Goal: Information Seeking & Learning: Learn about a topic

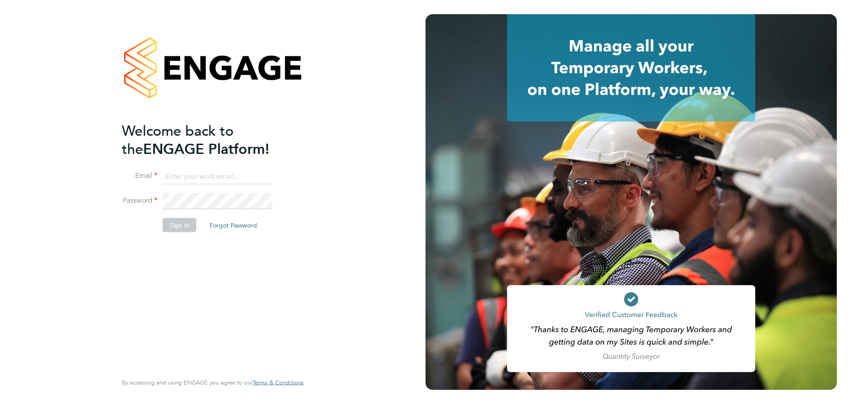
type input "laurence.Elkington@huntereducation.co.uk"
click at [175, 225] on button "Sign In" at bounding box center [180, 225] width 34 height 14
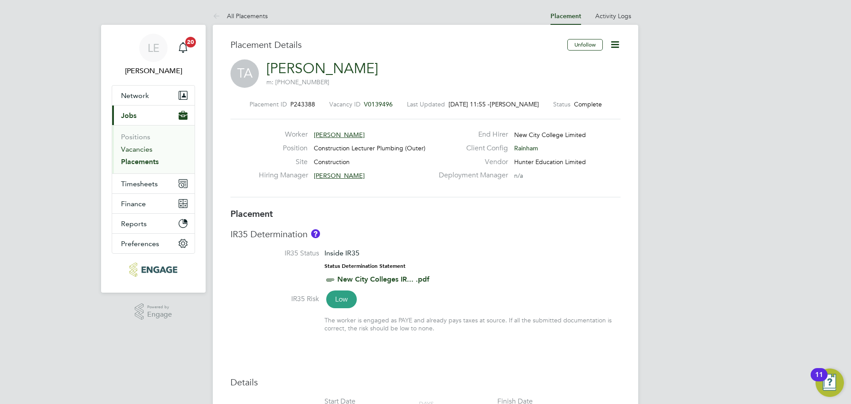
click at [133, 151] on link "Vacancies" at bounding box center [136, 149] width 31 height 8
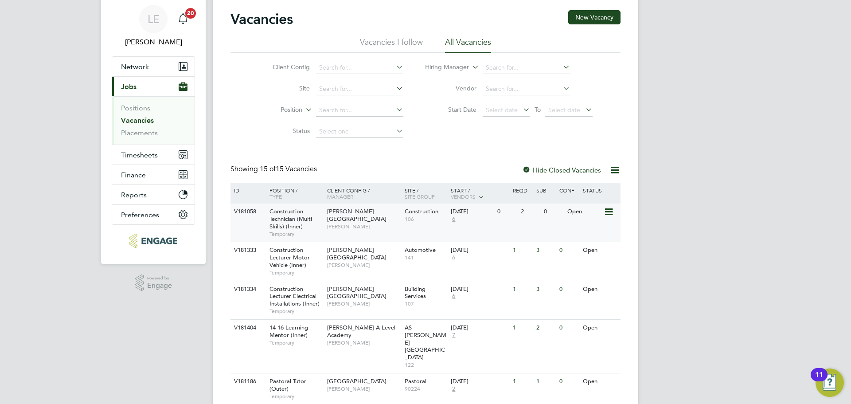
scroll to position [44, 0]
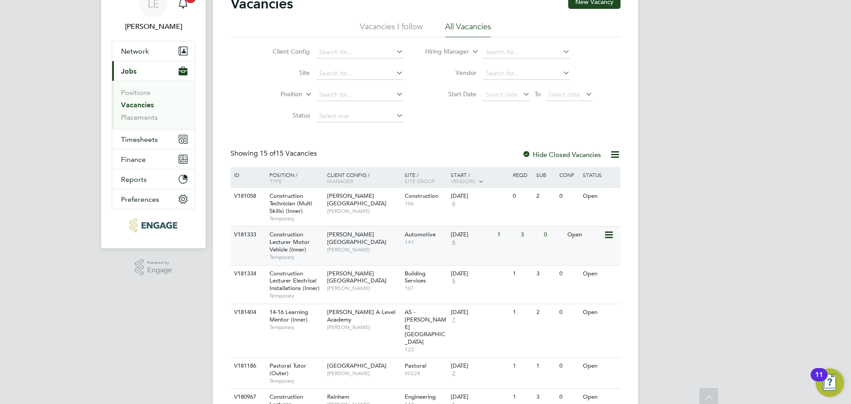
click at [385, 253] on div "V181333 Construction Lecturer Motor Vehicle (Inner) Temporary [PERSON_NAME][GEO…" at bounding box center [425, 245] width 390 height 39
click at [358, 215] on div "V181058 Construction Technician (Multi Skills) (Inner) Temporary Hackney Campus…" at bounding box center [425, 207] width 390 height 38
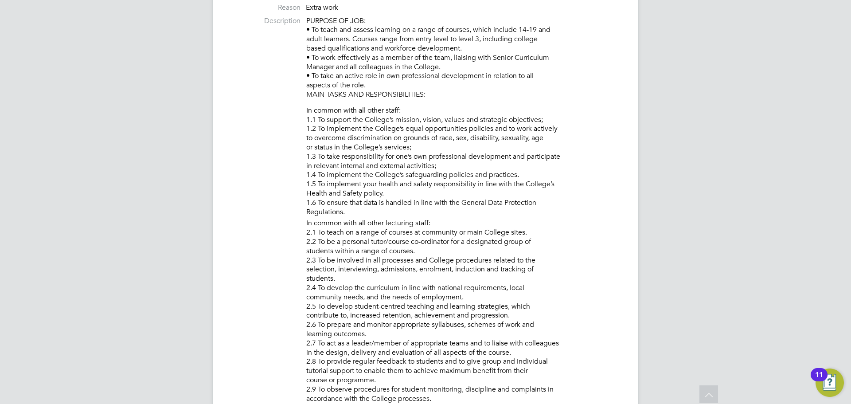
scroll to position [89, 0]
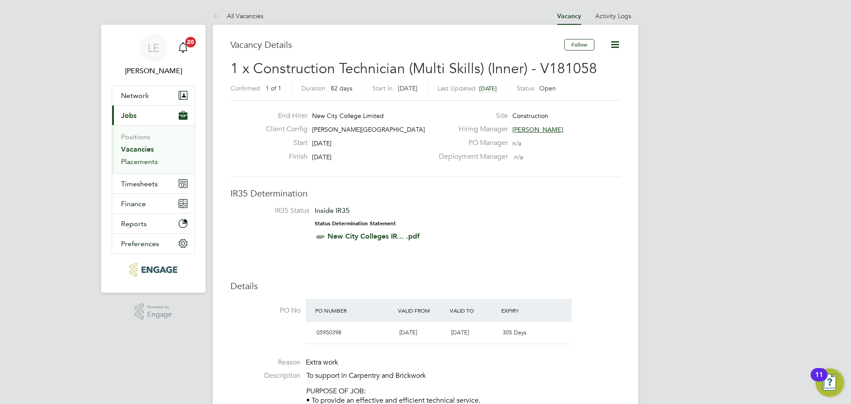
click at [138, 158] on link "Placements" at bounding box center [139, 161] width 37 height 8
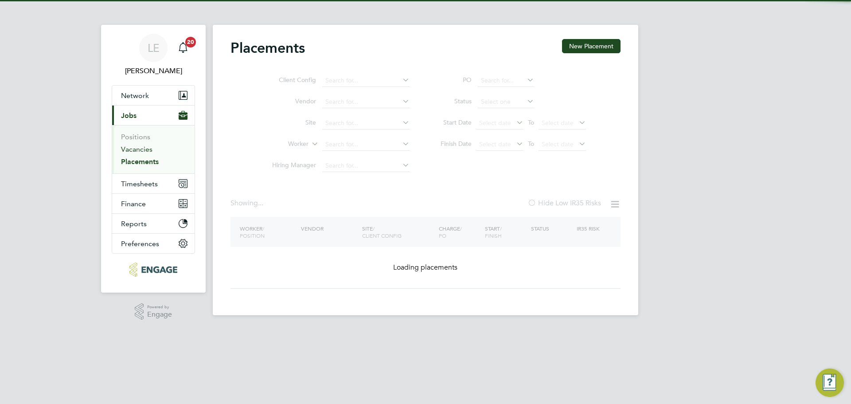
click at [138, 149] on link "Vacancies" at bounding box center [136, 149] width 31 height 8
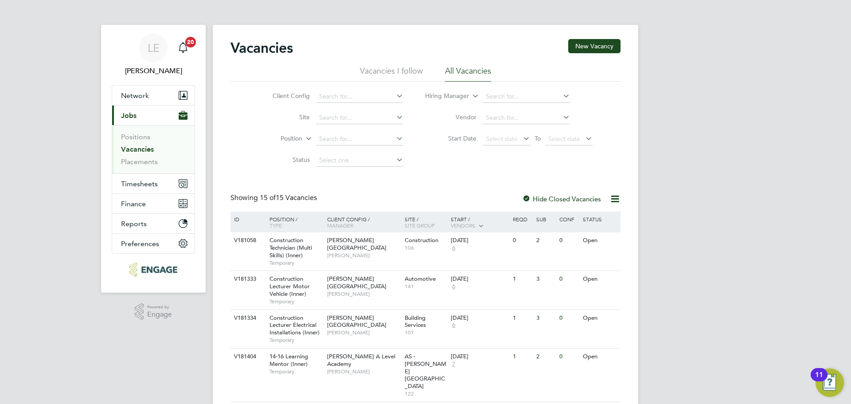
scroll to position [89, 0]
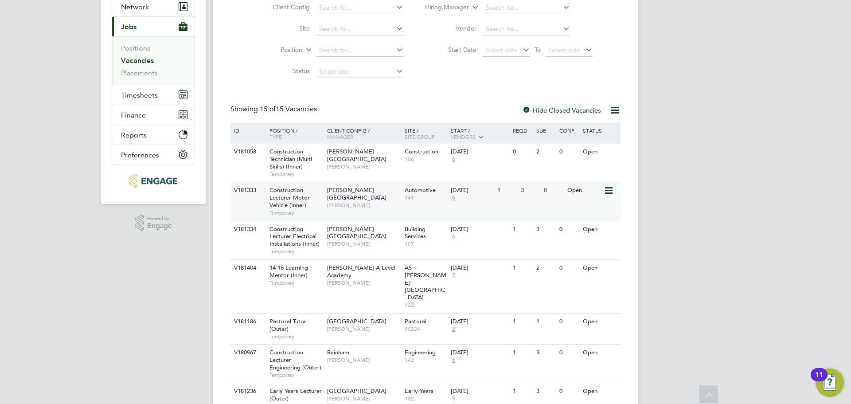
click at [325, 210] on div "V181333 Construction Lecturer Motor Vehicle (Inner) Temporary Hackney Campus Ra…" at bounding box center [425, 201] width 390 height 39
click at [348, 204] on div "Hackney Campus Raj Ali" at bounding box center [364, 197] width 78 height 31
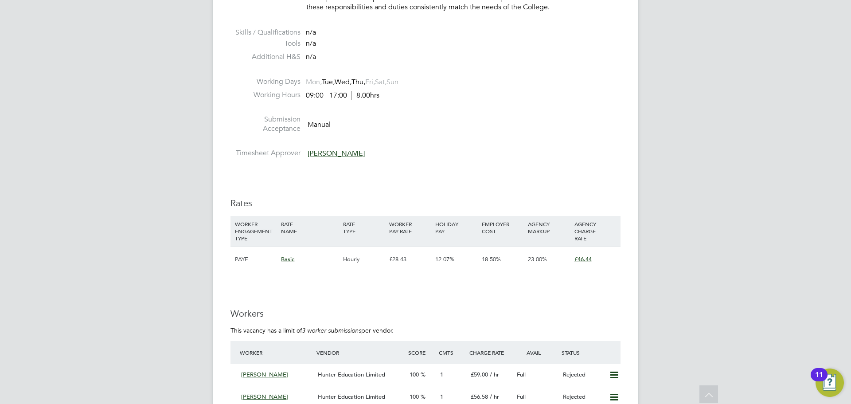
scroll to position [1595, 0]
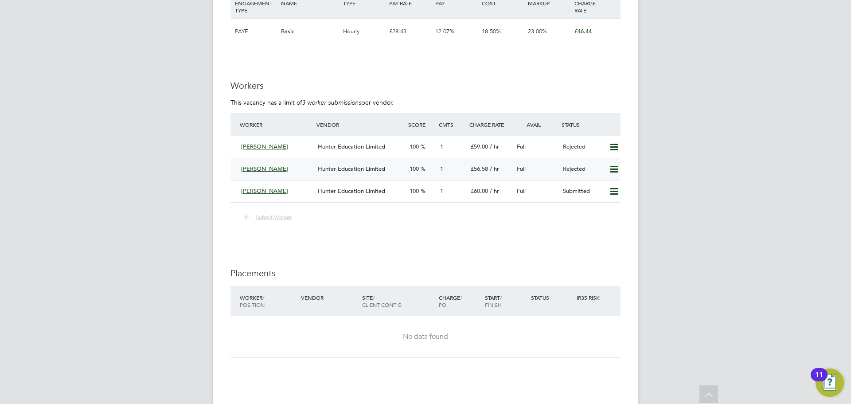
click at [298, 171] on div "Dargham Zahran" at bounding box center [275, 169] width 77 height 15
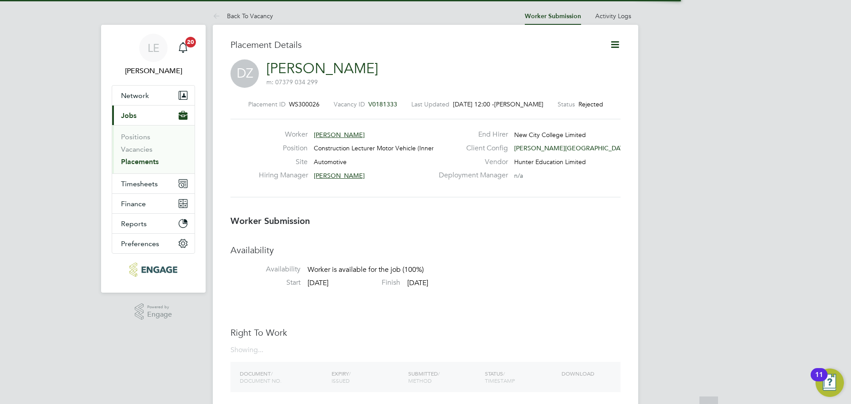
scroll to position [4, 4]
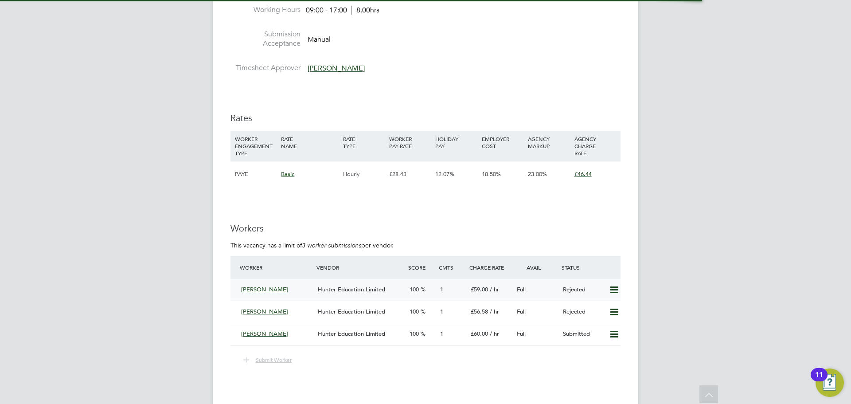
click at [295, 281] on div "Andrew Knight Hunter Education Limited 100 1 £59.00 / hr Full Rejected" at bounding box center [425, 290] width 390 height 22
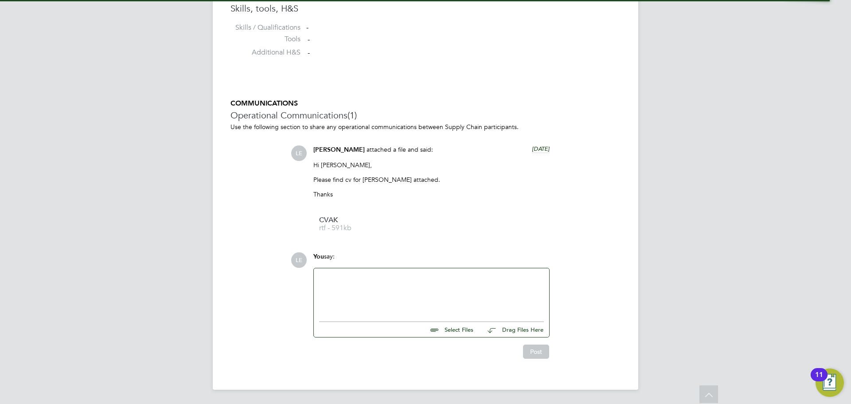
click at [338, 288] on div at bounding box center [431, 292] width 225 height 38
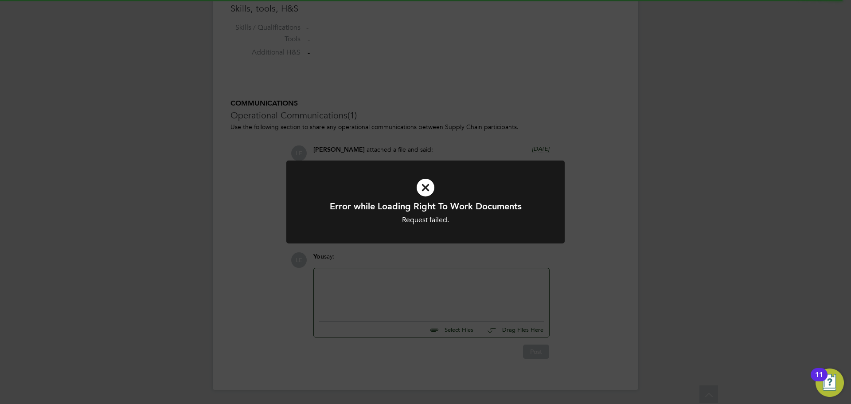
click at [421, 180] on icon at bounding box center [425, 187] width 230 height 35
